Goal: Transaction & Acquisition: Purchase product/service

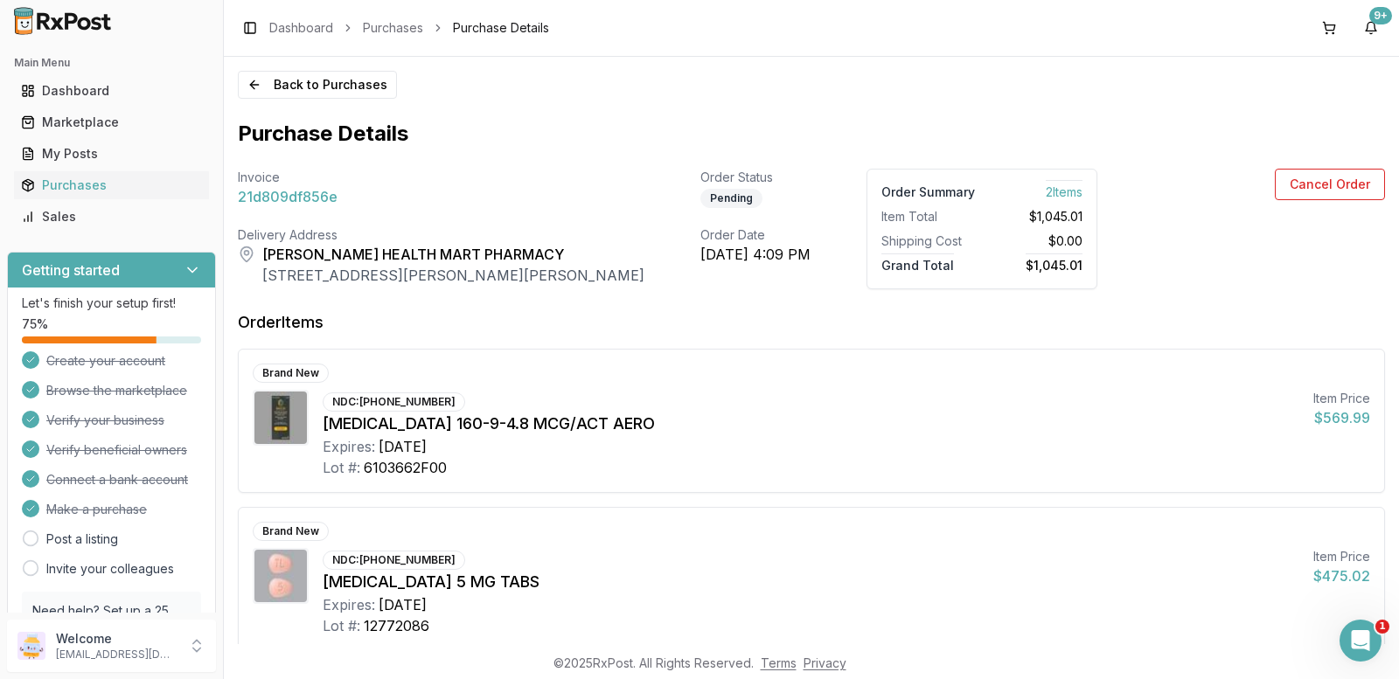
scroll to position [56, 0]
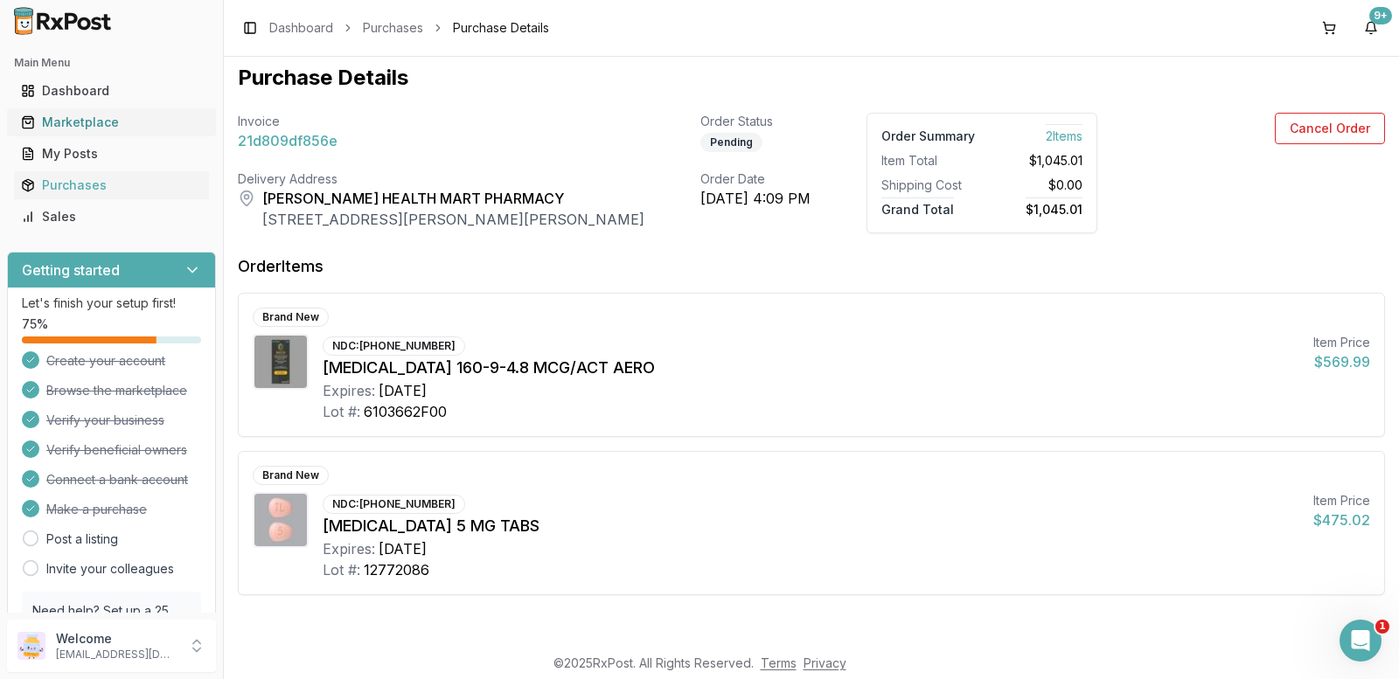
click at [80, 129] on div "Marketplace" at bounding box center [111, 122] width 181 height 17
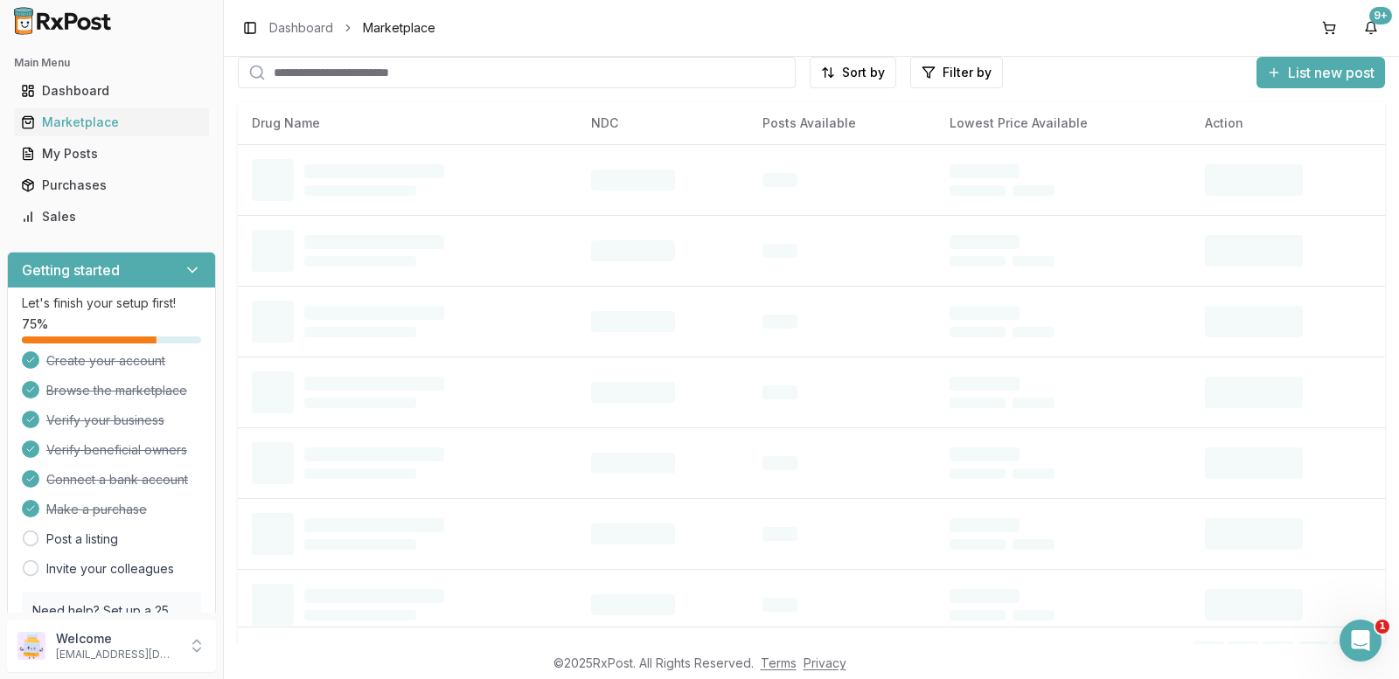
click at [292, 80] on input "search" at bounding box center [517, 72] width 558 height 31
type input "*********"
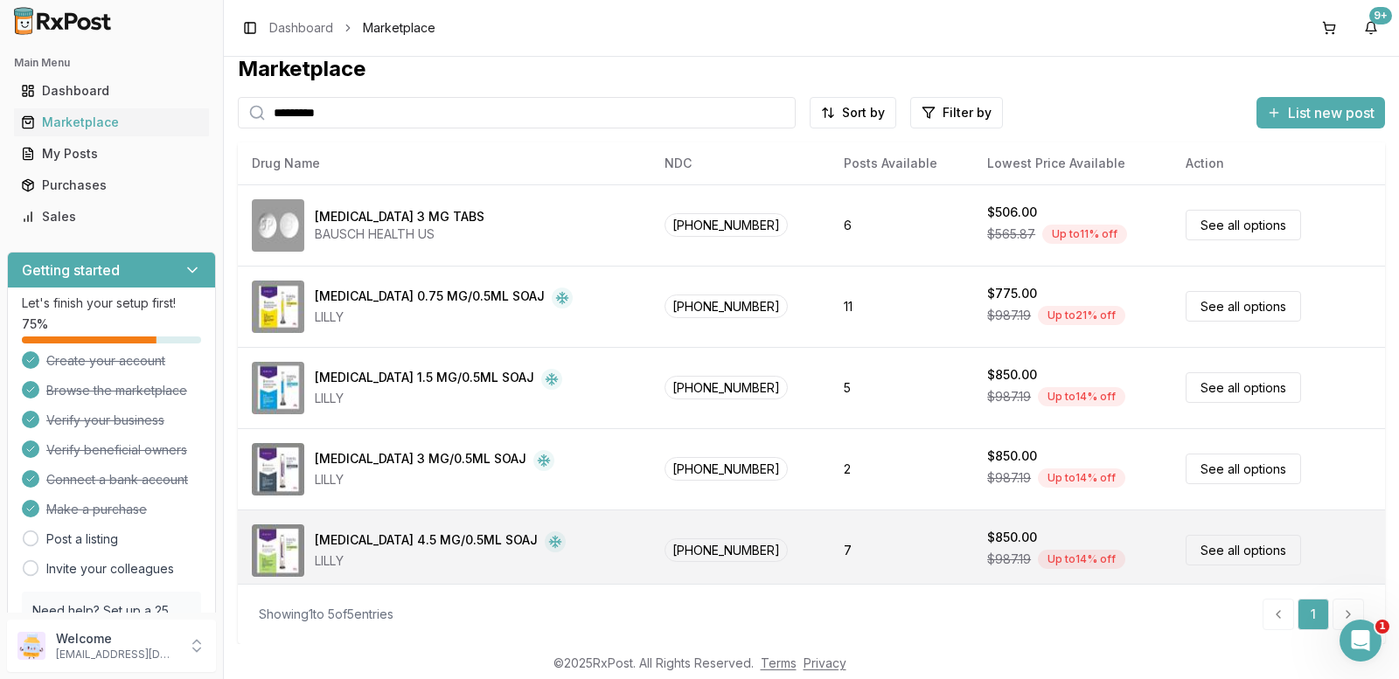
click at [1209, 550] on link "See all options" at bounding box center [1242, 550] width 115 height 31
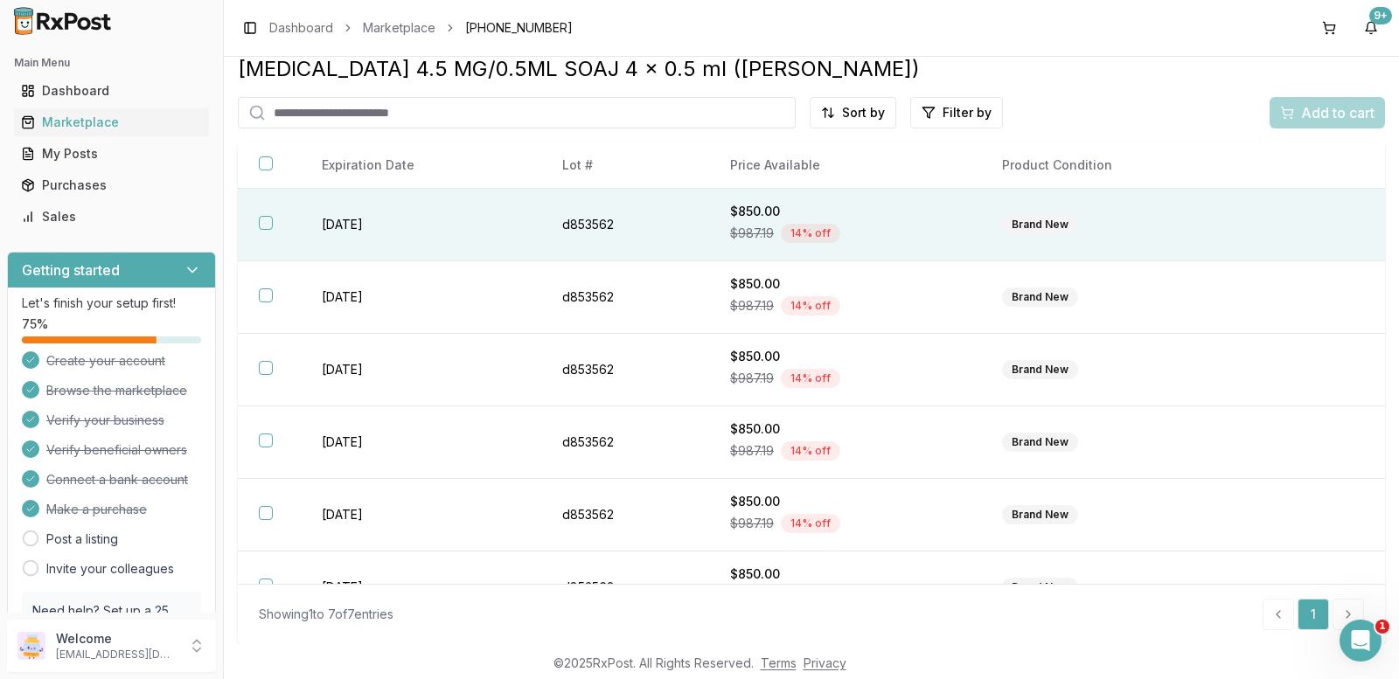
drag, startPoint x: 271, startPoint y: 223, endPoint x: 269, endPoint y: 235, distance: 12.4
click at [270, 229] on button "button" at bounding box center [266, 223] width 14 height 14
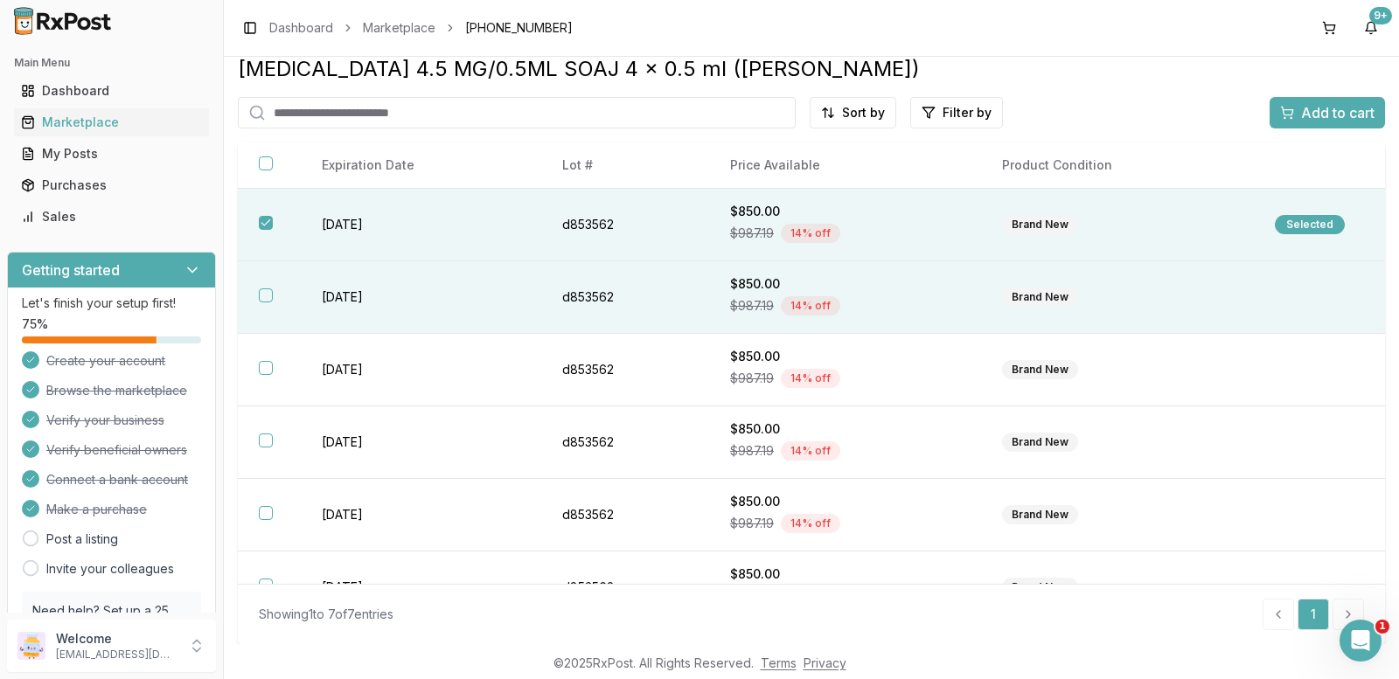
click at [268, 292] on button "button" at bounding box center [266, 295] width 14 height 14
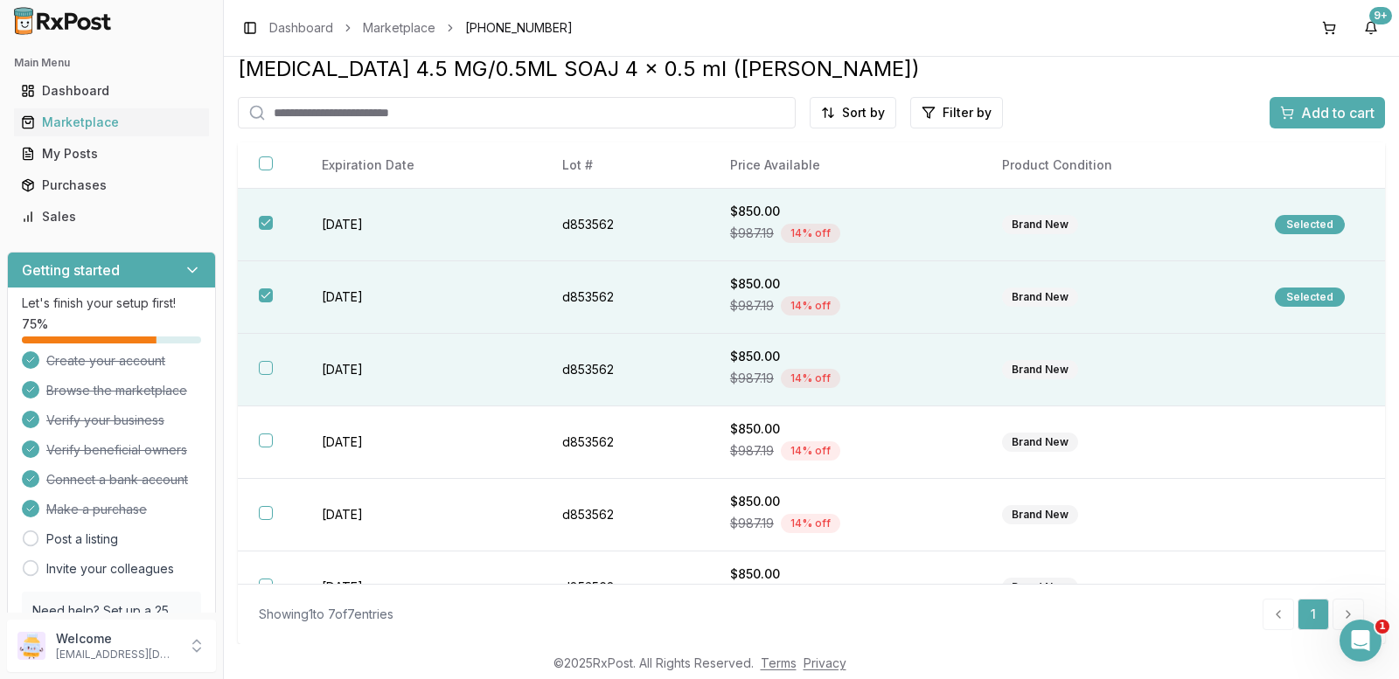
drag, startPoint x: 269, startPoint y: 370, endPoint x: 293, endPoint y: 358, distance: 26.2
click at [269, 367] on button "button" at bounding box center [266, 368] width 14 height 14
click at [1309, 114] on span "Add to cart" at bounding box center [1337, 112] width 73 height 21
